Goal: Check status: Check status

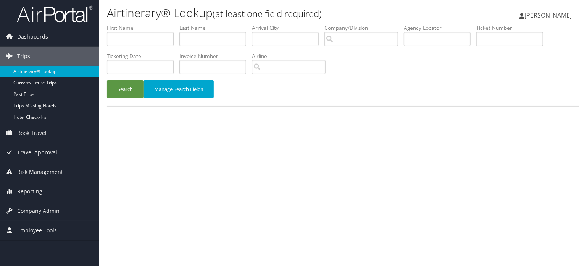
click at [469, 30] on label "Agency Locator" at bounding box center [440, 28] width 72 height 8
click at [429, 36] on input "text" at bounding box center [437, 39] width 67 height 14
paste input "DBFLZD"
click at [115, 91] on button "Search" at bounding box center [125, 89] width 37 height 18
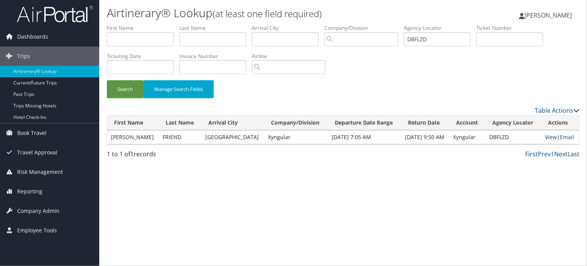
click at [545, 135] on link "View" at bounding box center [551, 136] width 12 height 7
drag, startPoint x: 443, startPoint y: 42, endPoint x: 325, endPoint y: 42, distance: 117.9
click at [328, 24] on ul "First Name Last Name Departure City Arrival City Company/Division Airport/City …" at bounding box center [343, 24] width 472 height 0
paste input "MM8"
click at [128, 85] on button "Search" at bounding box center [125, 89] width 37 height 18
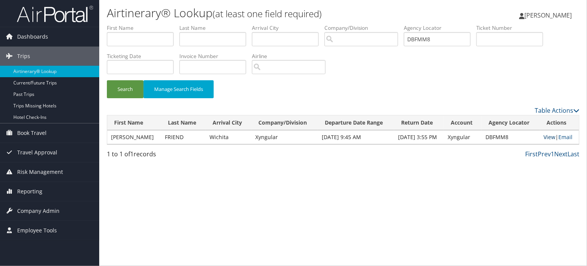
click at [546, 138] on link "View" at bounding box center [550, 136] width 12 height 7
drag, startPoint x: 441, startPoint y: 43, endPoint x: 351, endPoint y: 41, distance: 90.4
click at [352, 24] on ul "First Name Last Name Departure City Arrival City Company/Division Airport/City …" at bounding box center [343, 24] width 472 height 0
paste input "NV6"
type input "DBFNV6"
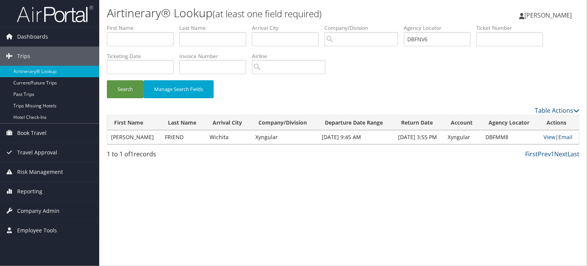
click at [126, 98] on div "Search Manage Search Fields" at bounding box center [343, 93] width 484 height 26
click at [125, 93] on button "Search" at bounding box center [125, 89] width 37 height 18
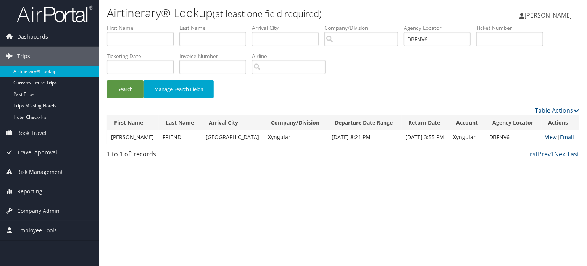
click at [548, 137] on link "View" at bounding box center [551, 136] width 12 height 7
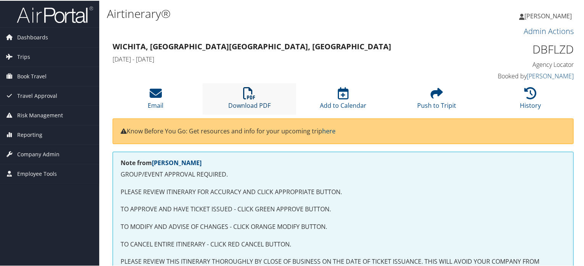
click at [245, 88] on icon at bounding box center [249, 92] width 12 height 12
click at [249, 97] on icon at bounding box center [249, 92] width 12 height 12
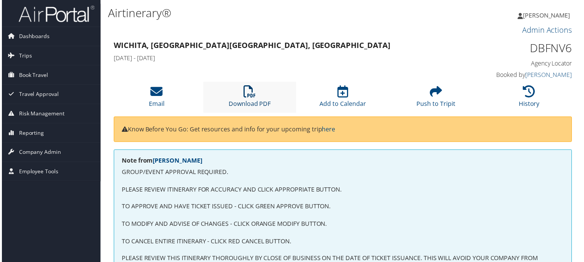
click at [252, 97] on icon at bounding box center [249, 92] width 12 height 12
